Goal: Information Seeking & Learning: Learn about a topic

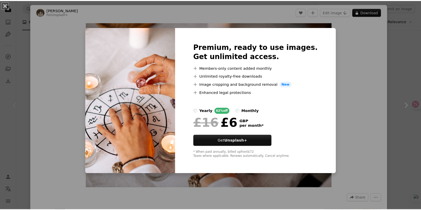
scroll to position [17, 0]
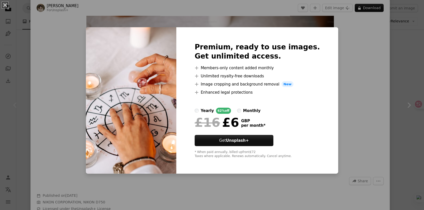
click at [408, 50] on div "An X shape Premium, ready to use images. Get unlimited access. A plus sign Memb…" at bounding box center [212, 105] width 424 height 210
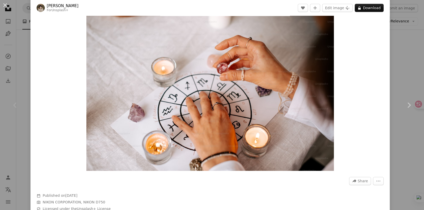
click at [405, 46] on div "An X shape Chevron left Chevron right [PERSON_NAME] For Unsplash+ A heart A plu…" at bounding box center [212, 105] width 424 height 210
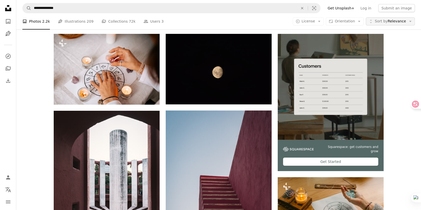
click at [387, 19] on span "Sort by" at bounding box center [380, 21] width 13 height 4
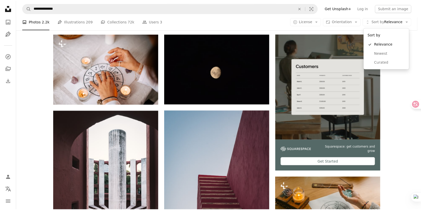
scroll to position [93, 0]
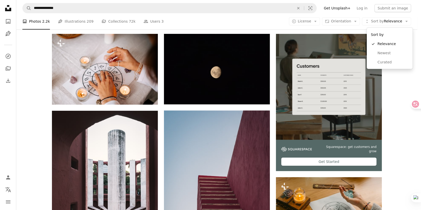
click at [318, 21] on body "**********" at bounding box center [208, 105] width 417 height 210
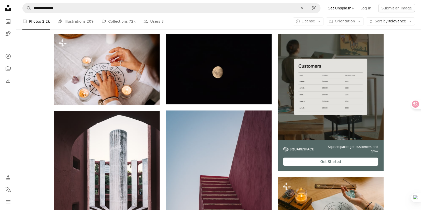
click at [318, 21] on button "A copyright icon © License Arrow down" at bounding box center [307, 21] width 31 height 8
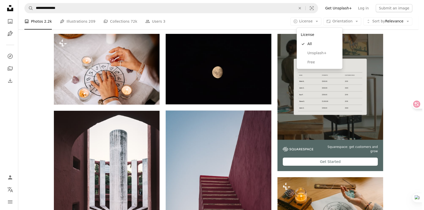
scroll to position [0, 0]
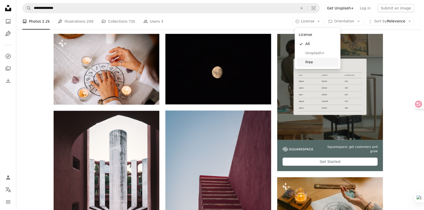
click at [313, 62] on span "Free" at bounding box center [321, 62] width 31 height 5
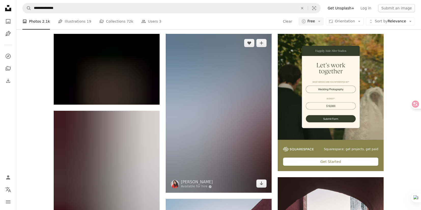
scroll to position [881, 0]
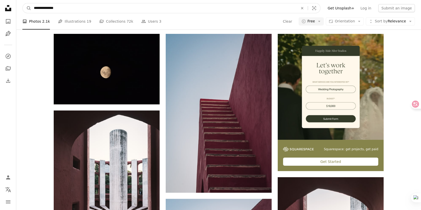
click at [43, 8] on input "**********" at bounding box center [163, 8] width 265 height 10
drag, startPoint x: 43, startPoint y: 8, endPoint x: 20, endPoint y: 4, distance: 23.7
click at [20, 4] on nav "**********" at bounding box center [218, 8] width 404 height 16
type input "*********"
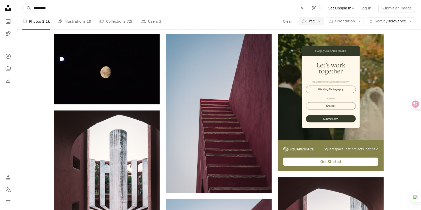
click button "A magnifying glass" at bounding box center [27, 8] width 9 height 10
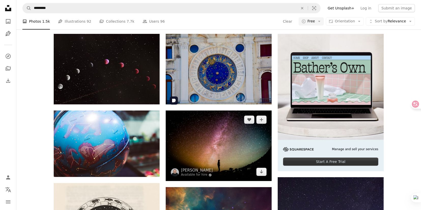
scroll to position [195, 0]
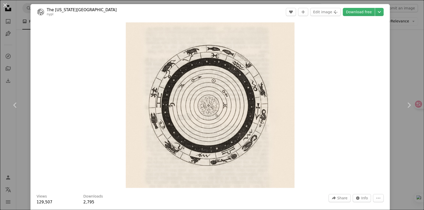
click at [396, 65] on div "An X shape Chevron left Chevron right The [US_STATE][GEOGRAPHIC_DATA] nypl A he…" at bounding box center [212, 105] width 424 height 210
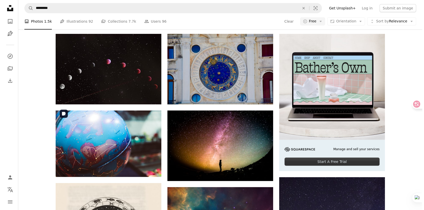
scroll to position [1314, 0]
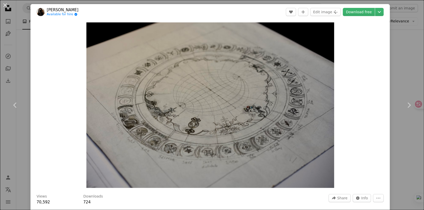
click at [398, 72] on div "An X shape Chevron left Chevron right Meizhi Lang Available for hire A checkmar…" at bounding box center [212, 105] width 424 height 210
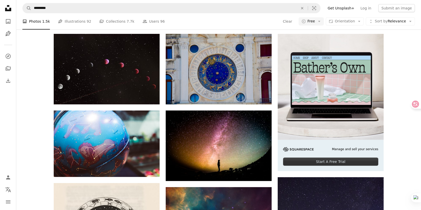
scroll to position [2433, 0]
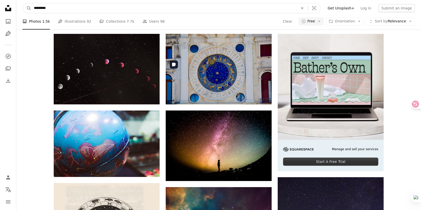
click at [255, 9] on input "*********" at bounding box center [163, 8] width 265 height 10
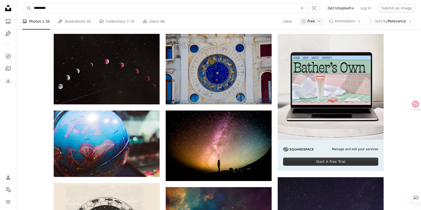
drag, startPoint x: 59, startPoint y: 7, endPoint x: 7, endPoint y: 7, distance: 52.4
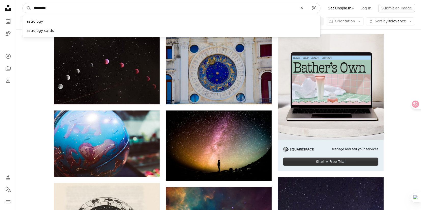
scroll to position [19007, 0]
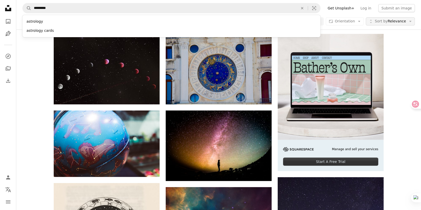
click at [392, 21] on span "Sort by Relevance" at bounding box center [389, 21] width 31 height 5
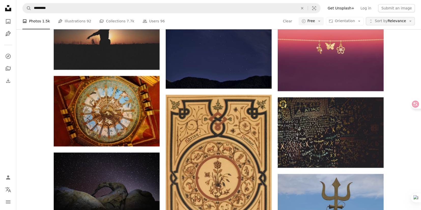
click at [395, 20] on span "Sort by Relevance" at bounding box center [389, 21] width 31 height 5
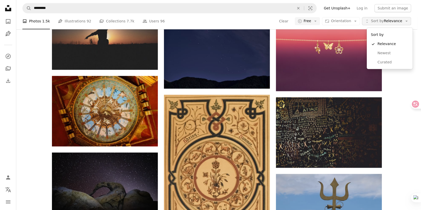
click at [389, 23] on span "Sort by Relevance" at bounding box center [386, 21] width 31 height 5
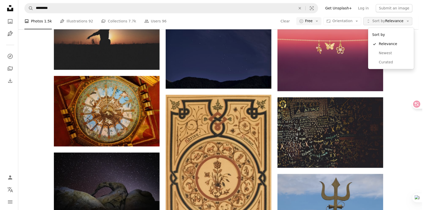
scroll to position [0, 0]
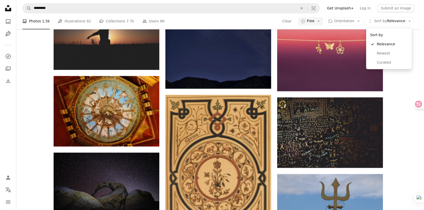
click at [411, 152] on body "A X shape Unsplash uses cookies and similar technologies to secure our site, pr…" at bounding box center [210, 105] width 421 height 210
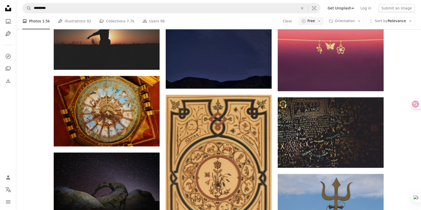
scroll to position [19762, 0]
click at [407, 22] on button "Unfold Sort by Relevance Arrow down" at bounding box center [389, 21] width 49 height 8
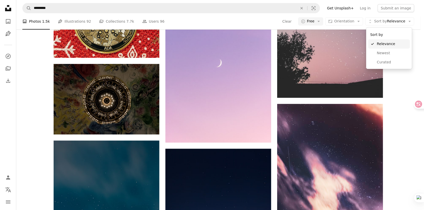
click at [380, 60] on span "Curated" at bounding box center [392, 62] width 31 height 5
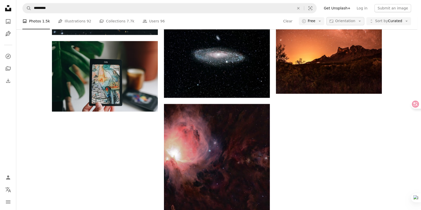
click at [355, 23] on span "Orientation" at bounding box center [345, 21] width 20 height 4
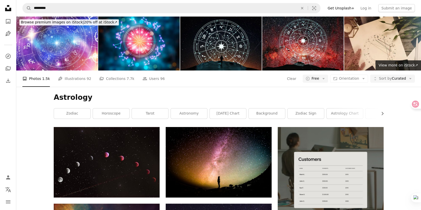
click at [379, 108] on button "Chevron right" at bounding box center [380, 113] width 6 height 10
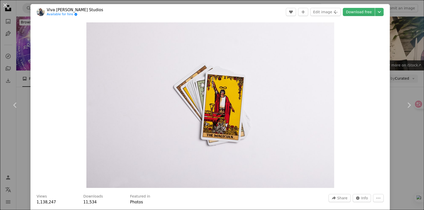
click at [393, 51] on div "An X shape Chevron left Chevron right Viva [PERSON_NAME] Studios Available for …" at bounding box center [212, 105] width 424 height 210
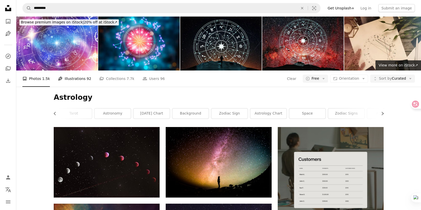
click at [81, 79] on link "Pen Tool Illustrations 92" at bounding box center [74, 78] width 33 height 16
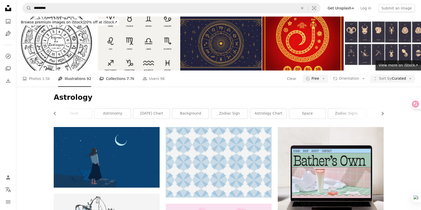
click at [114, 80] on link "A stack of folders Collections 7.7k" at bounding box center [116, 78] width 35 height 16
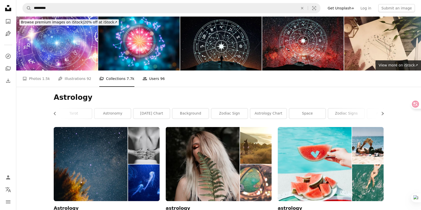
click at [149, 83] on link "People Users 96" at bounding box center [153, 78] width 22 height 16
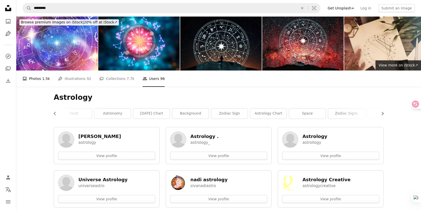
click at [29, 75] on link "A photo Photos 1.5k" at bounding box center [35, 78] width 27 height 16
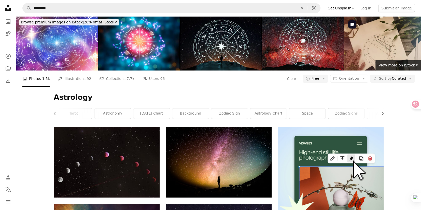
click at [387, 42] on img at bounding box center [384, 43] width 81 height 54
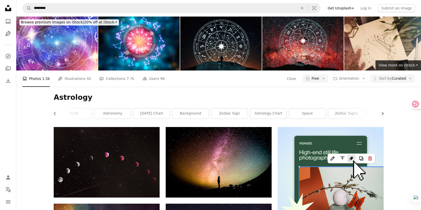
scroll to position [25, 0]
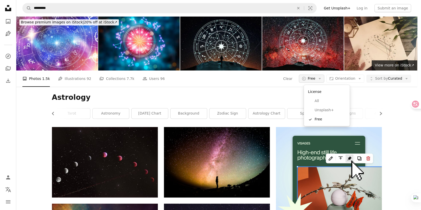
click at [315, 76] on span "Free" at bounding box center [311, 78] width 8 height 5
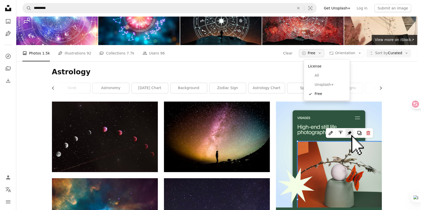
click at [315, 53] on span "Free" at bounding box center [311, 53] width 8 height 5
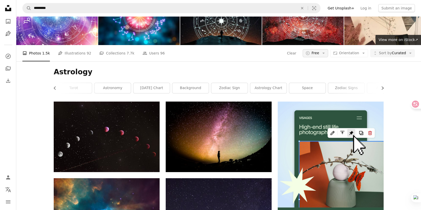
click at [317, 53] on span "Free" at bounding box center [315, 53] width 8 height 5
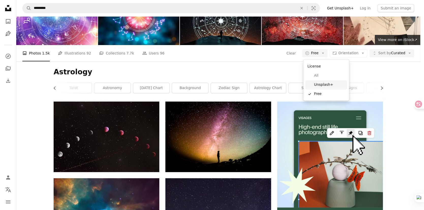
click at [325, 82] on span "Unsplash+" at bounding box center [329, 84] width 31 height 5
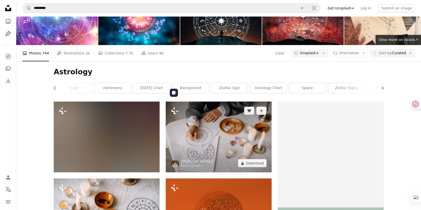
scroll to position [42, 0]
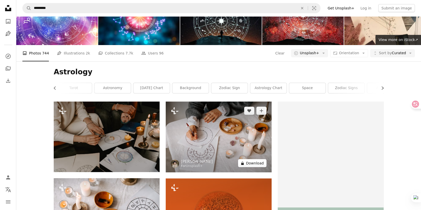
click at [241, 161] on icon "A lock" at bounding box center [242, 163] width 4 height 4
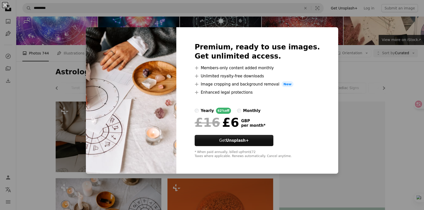
click at [376, 111] on div "An X shape Premium, ready to use images. Get unlimited access. A plus sign Memb…" at bounding box center [212, 105] width 424 height 210
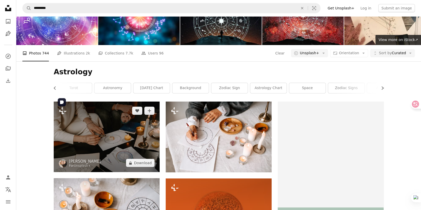
scroll to position [263, 0]
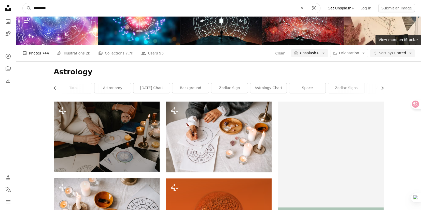
drag, startPoint x: 69, startPoint y: 12, endPoint x: -1, endPoint y: 12, distance: 70.2
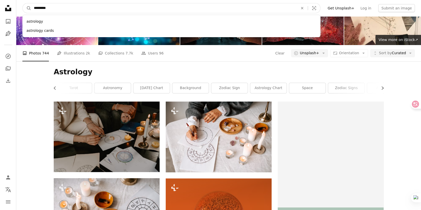
scroll to position [458, 0]
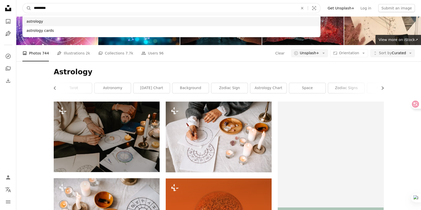
paste input "**********"
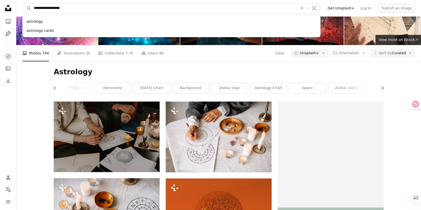
type input "**********"
click at [23, 3] on button "A magnifying glass" at bounding box center [27, 8] width 9 height 10
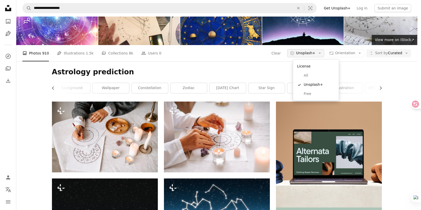
click at [313, 56] on span "Unsplash+" at bounding box center [305, 53] width 19 height 5
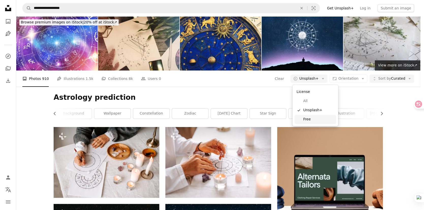
click at [313, 116] on link "Free" at bounding box center [316, 119] width 42 height 9
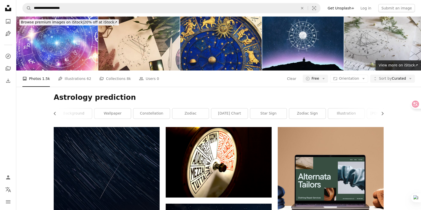
scroll to position [316, 0]
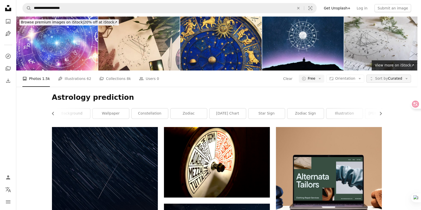
click at [396, 76] on span "Sort by Curated" at bounding box center [388, 78] width 27 height 5
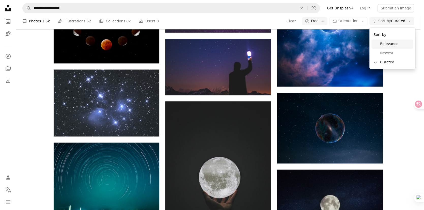
click at [387, 44] on span "Relevance" at bounding box center [395, 43] width 31 height 5
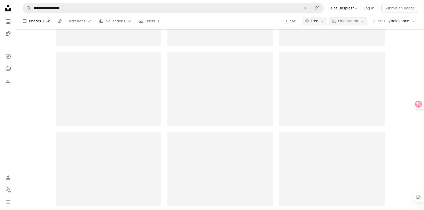
click at [350, 23] on span "Orientation" at bounding box center [348, 21] width 20 height 4
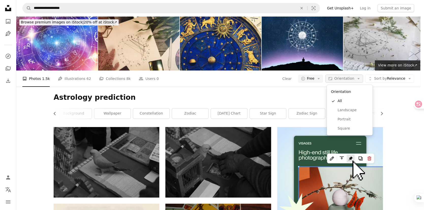
click at [350, 77] on span "Orientation" at bounding box center [344, 78] width 20 height 4
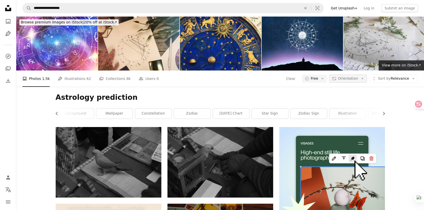
click at [349, 76] on span "Orientation" at bounding box center [348, 78] width 20 height 5
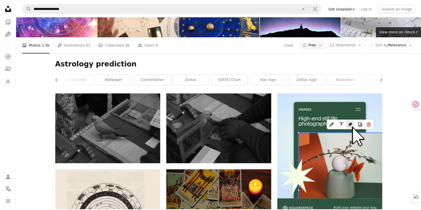
scroll to position [34, 0]
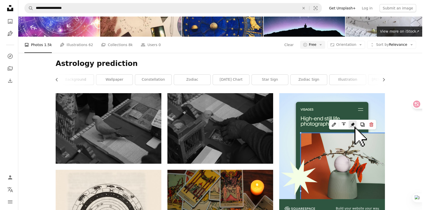
scroll to position [0, 0]
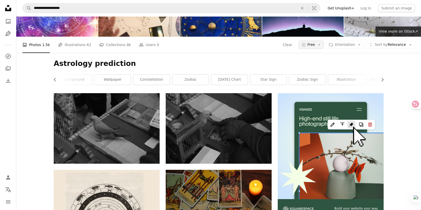
click at [317, 49] on button "A copyright icon © Free Arrow down" at bounding box center [310, 45] width 25 height 8
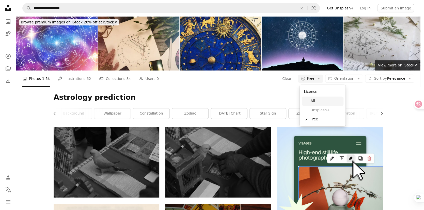
click at [317, 100] on span "All" at bounding box center [326, 100] width 31 height 5
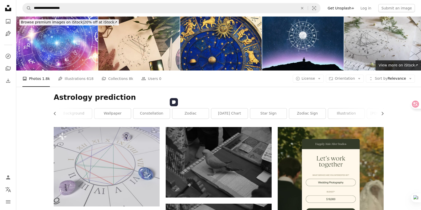
scroll to position [559, 0]
